Goal: Transaction & Acquisition: Purchase product/service

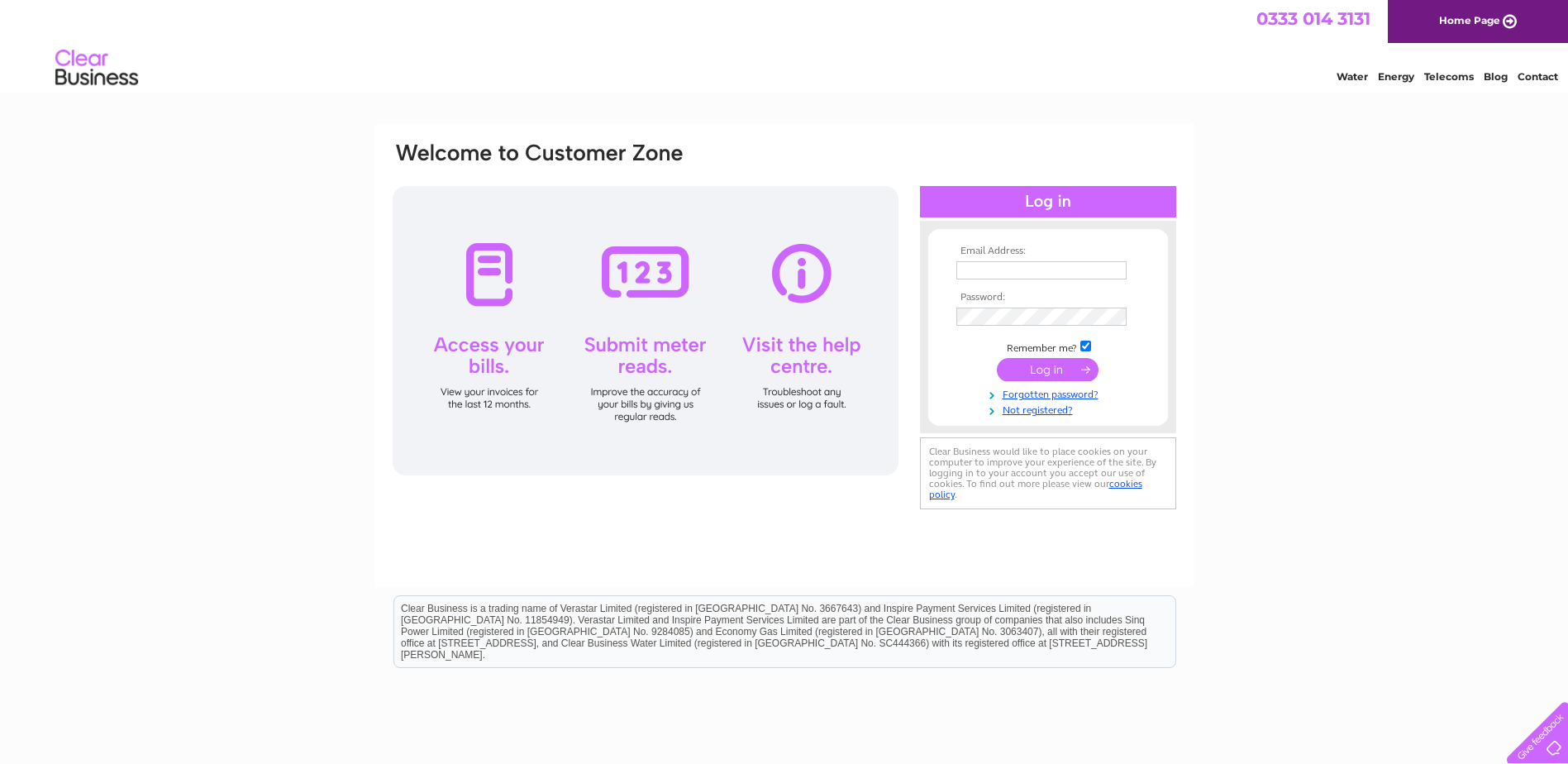
type input "[EMAIL_ADDRESS][DOMAIN_NAME]"
click at [1082, 368] on input "submit" at bounding box center [1048, 369] width 102 height 23
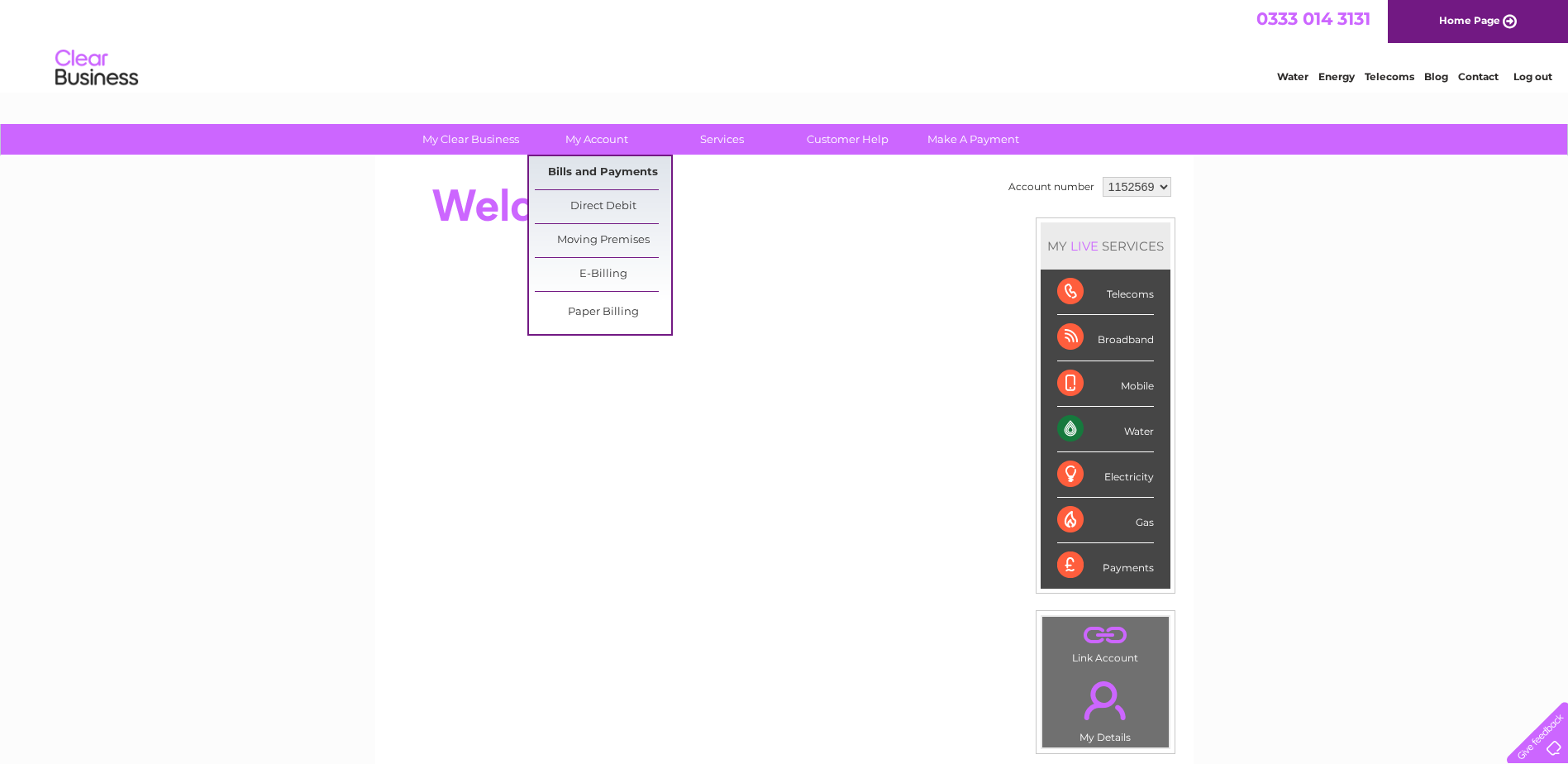
click at [607, 170] on link "Bills and Payments" at bounding box center [603, 172] width 137 height 33
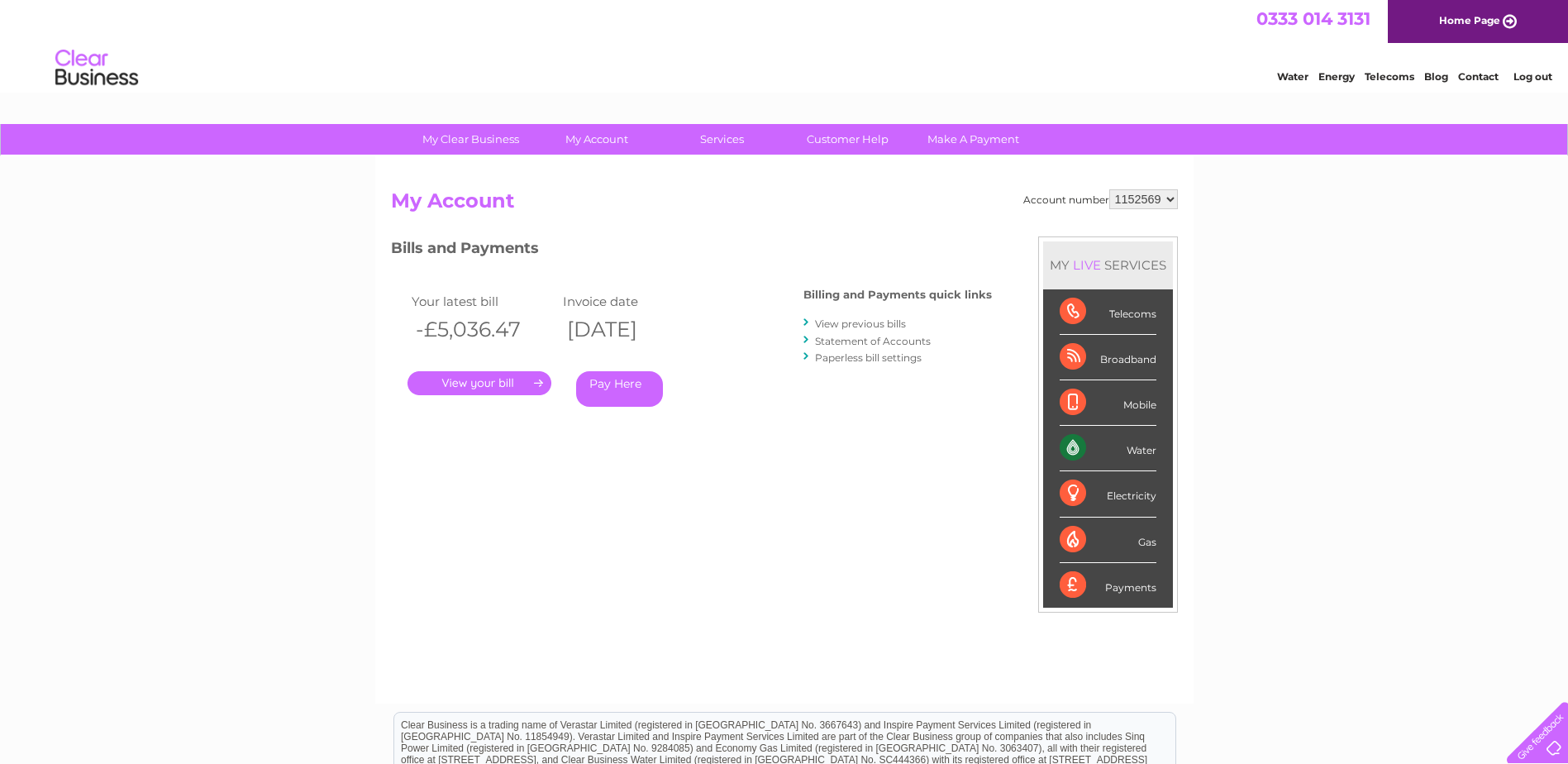
click at [620, 388] on link "Pay Here" at bounding box center [620, 389] width 87 height 36
